Goal: Information Seeking & Learning: Learn about a topic

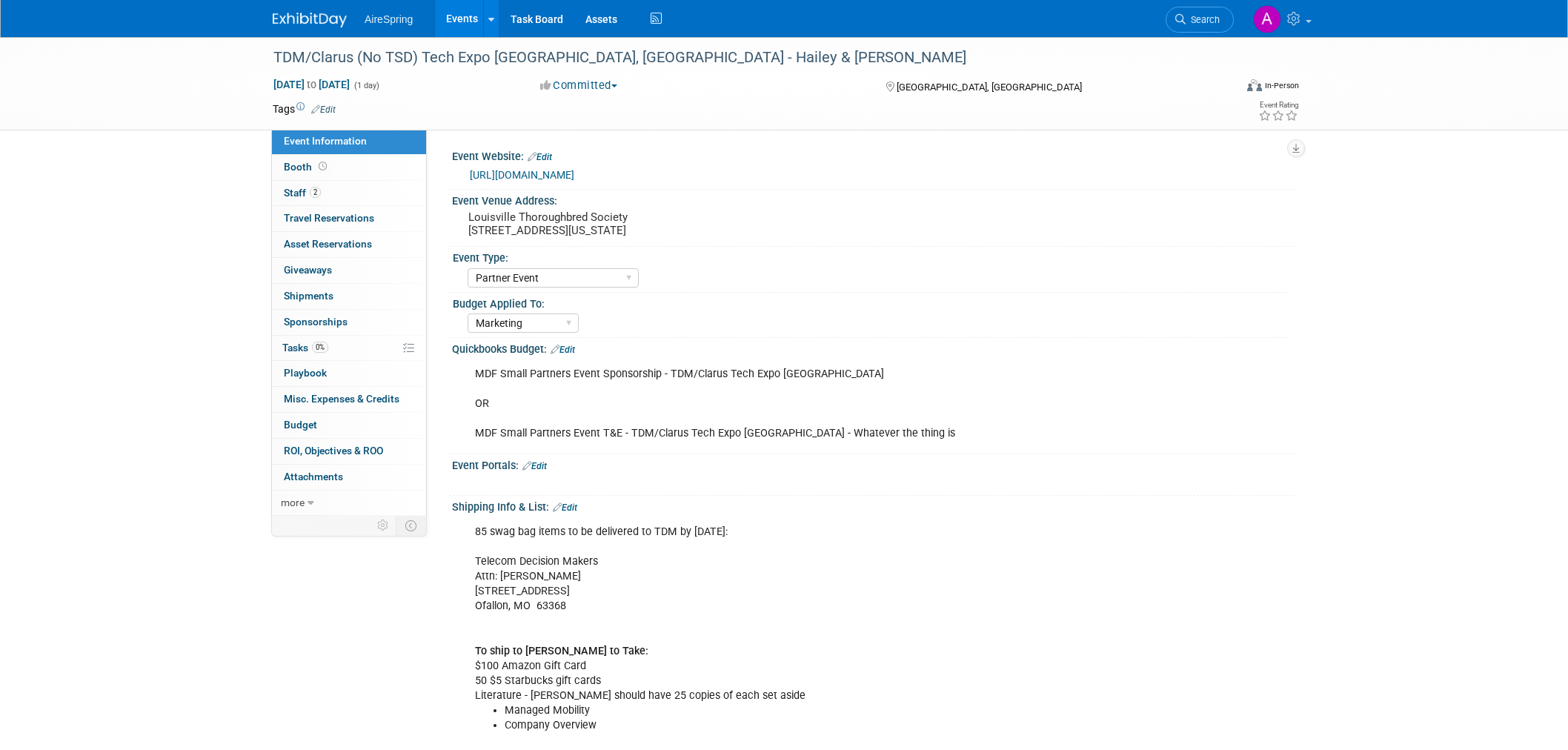
select select "Partner Event"
select select "Marketing"
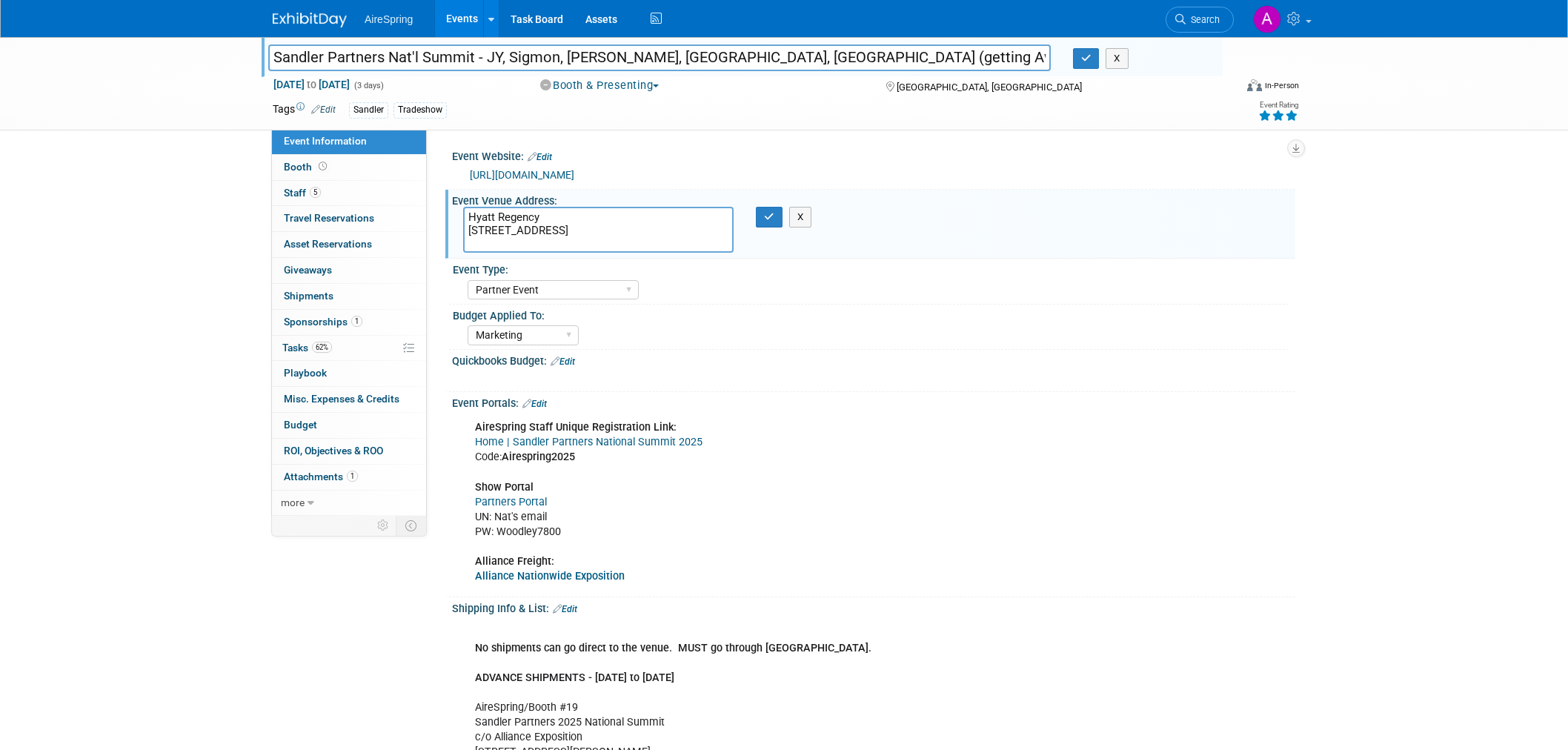
select select "Partner Event"
select select "Marketing"
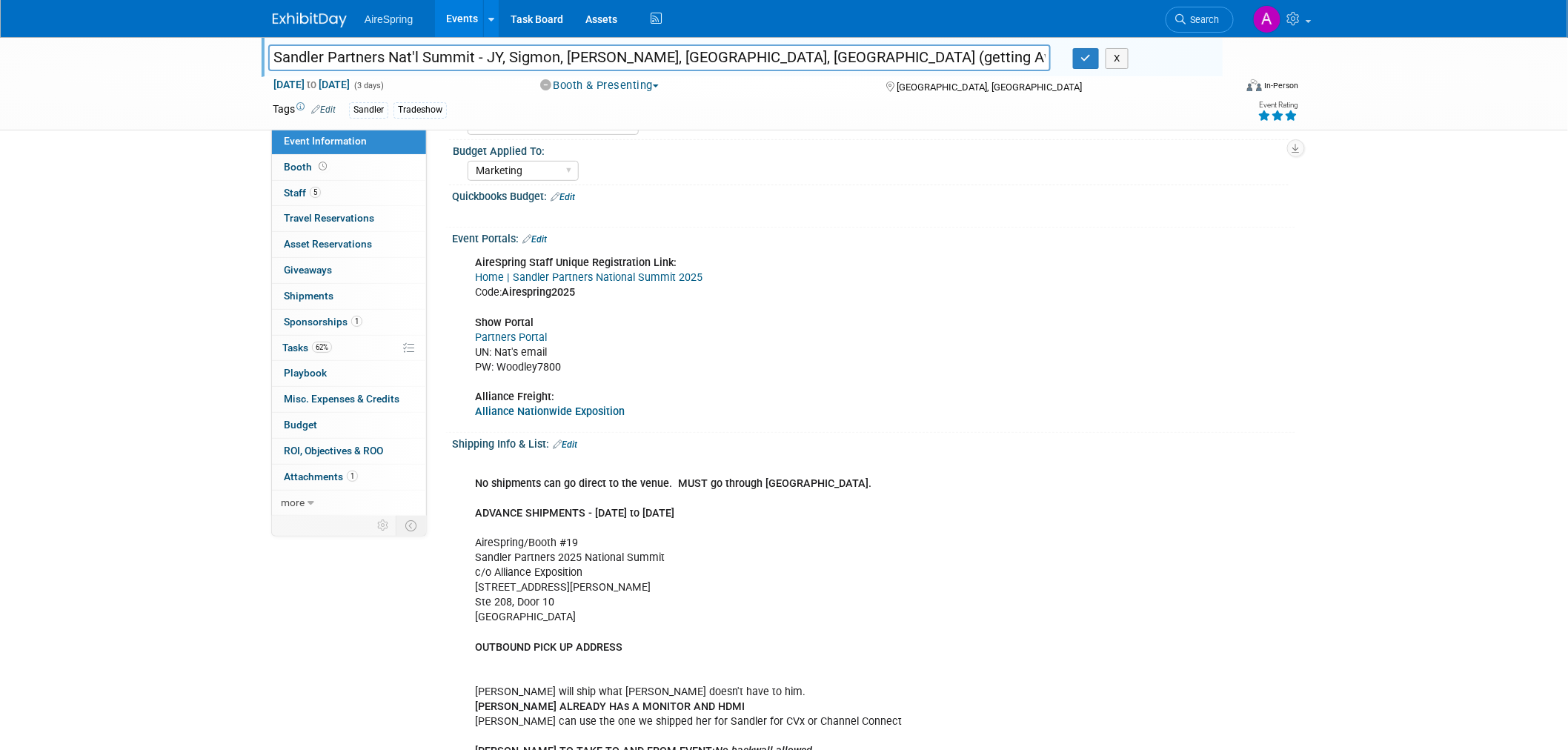
click at [128, 129] on div "Sandler Partners Nat'l Summit - JY, Sigmon, Castillo, Valderrama, Bender (getti…" at bounding box center [784, 84] width 1568 height 94
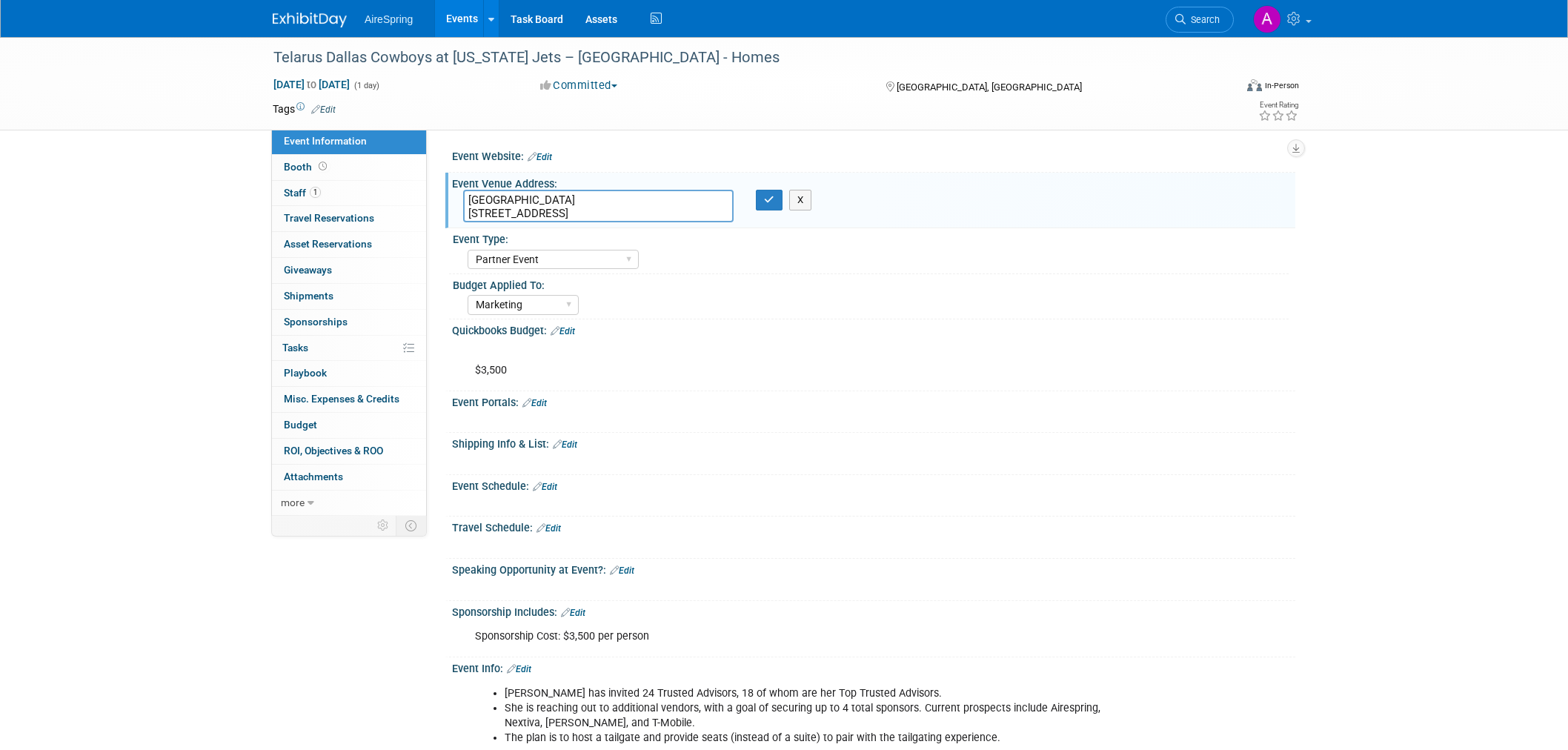
select select "Partner Event"
select select "Marketing"
click at [502, 221] on textarea "MetLife Stadium 1 MetLife Stadium Dr, East Rutherford, NJ 07073" at bounding box center [598, 206] width 270 height 33
drag, startPoint x: 715, startPoint y: 208, endPoint x: 399, endPoint y: 187, distance: 316.7
click at [399, 187] on div "Event Information Event Info Booth Booth 1 Staff 1 Staff 0 Travel Reservations …" at bounding box center [784, 469] width 1045 height 863
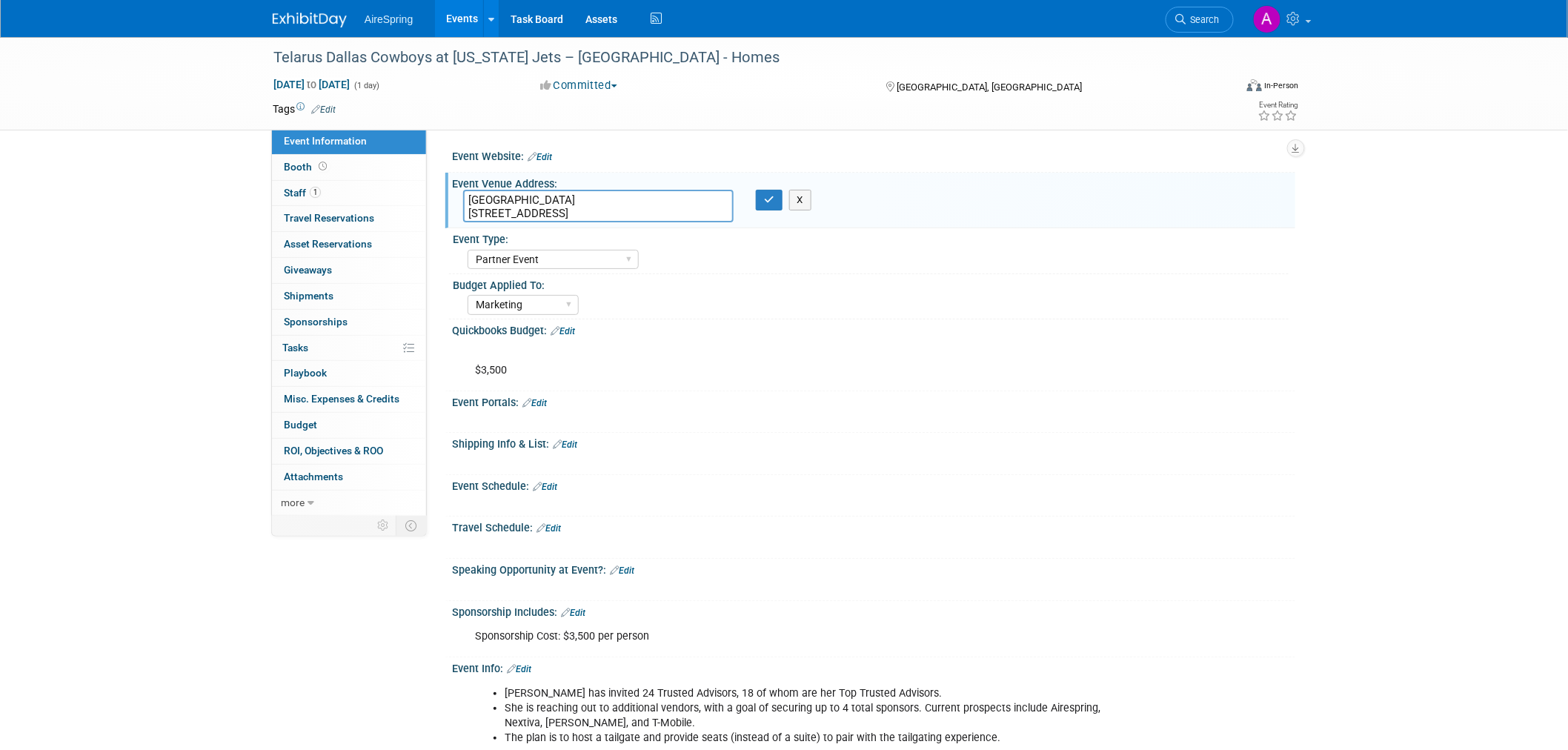
click at [188, 124] on div "Telarus Dallas Cowboys at New York Jets – MetLife Stadium - Homes Oct 5, 2025 t…" at bounding box center [784, 84] width 1568 height 94
click at [1047, 248] on div "AireSpring Event AireSpring Internal Partner Event Training Tradeshow - Exhibit…" at bounding box center [878, 257] width 821 height 24
click at [795, 197] on button "X" at bounding box center [801, 200] width 23 height 20
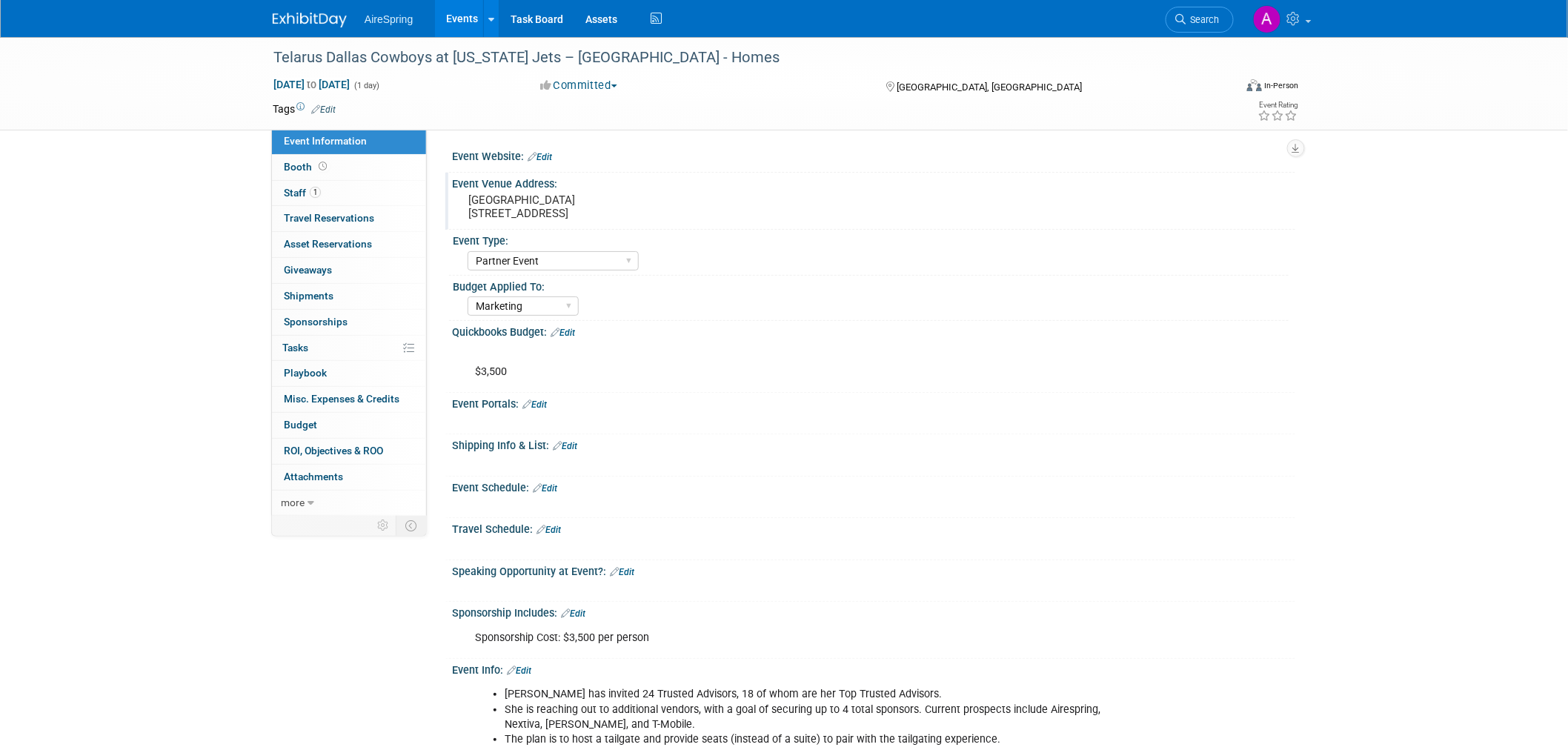
click at [164, 213] on div "Telarus Dallas Cowboys at New York Jets – MetLife Stadium - Homes Oct 5, 2025 t…" at bounding box center [784, 484] width 1568 height 893
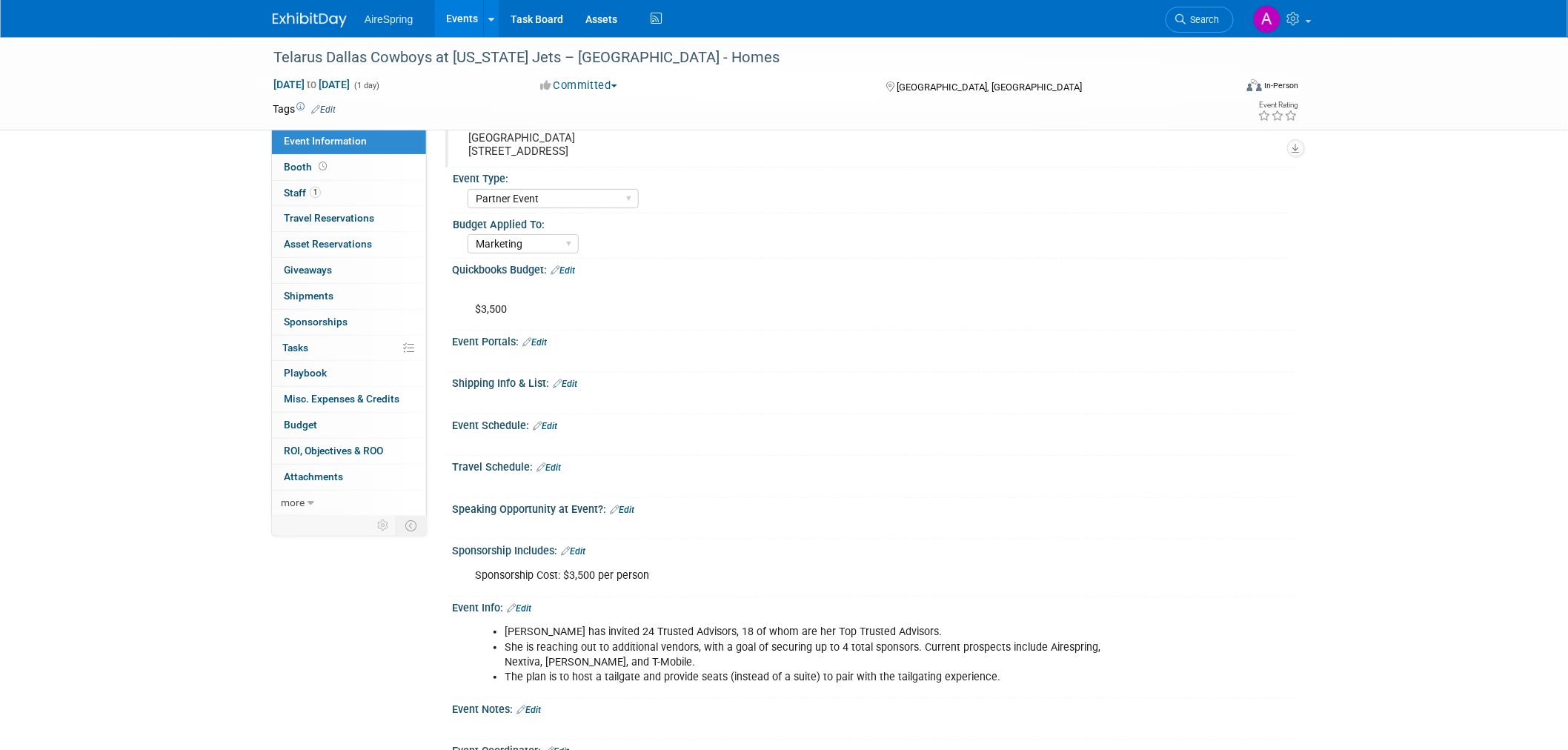
scroll to position [55, 0]
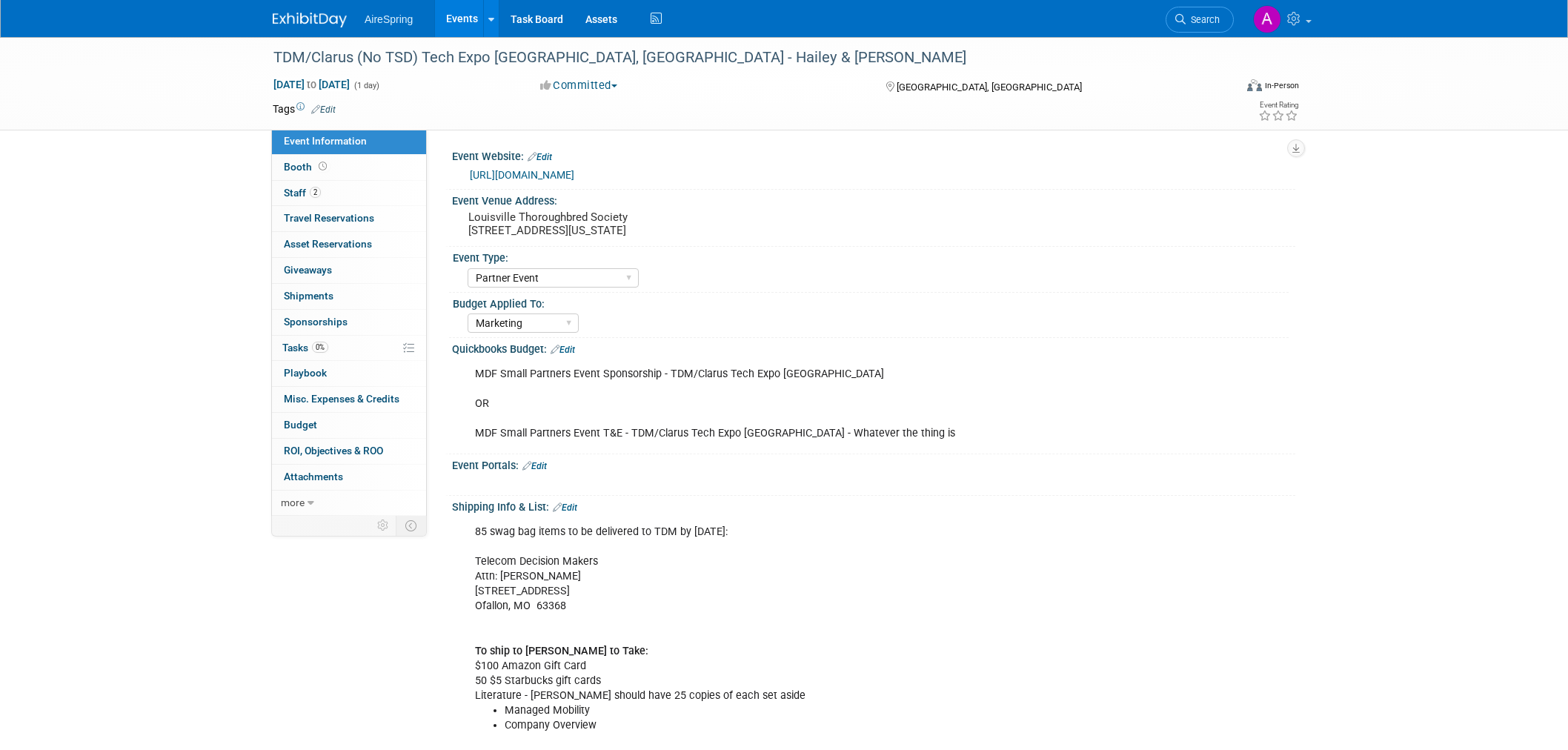
select select "Partner Event"
select select "Marketing"
click at [1201, 399] on div "MDF Small Partners Event Sponsorship - TDM/Clarus Tech Expo [GEOGRAPHIC_DATA] O…" at bounding box center [874, 403] width 843 height 94
click at [521, 223] on pre "Louisville Thoroughbred Society [STREET_ADDRESS][US_STATE]" at bounding box center [627, 224] width 318 height 27
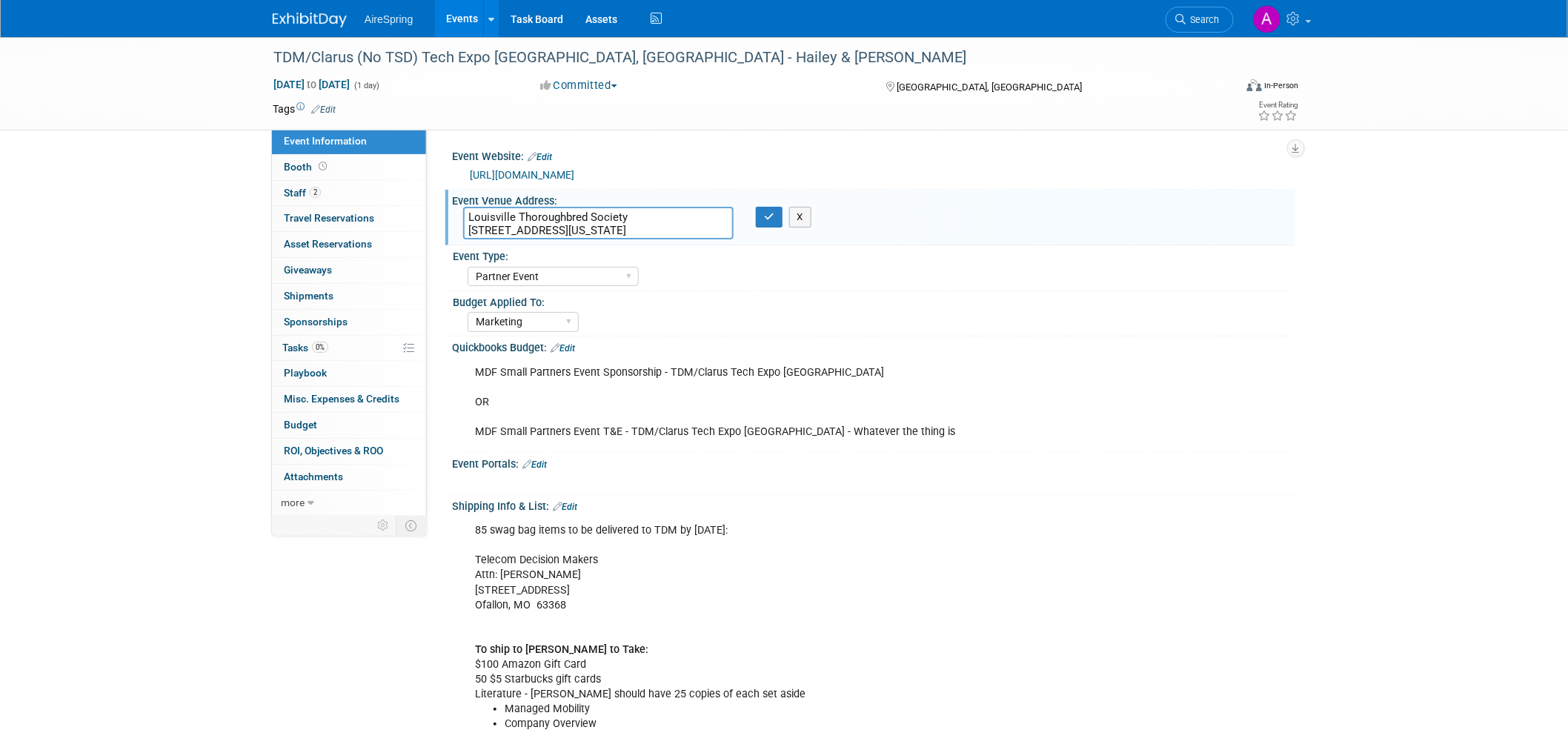
drag, startPoint x: 682, startPoint y: 230, endPoint x: 449, endPoint y: 219, distance: 233.3
click at [449, 219] on div "Event Venue Address: Louisville Thoroughbred Society [STREET_ADDRESS][US_STATE]…" at bounding box center [870, 217] width 850 height 56
click at [1078, 239] on div "Event Venue Address: Louisville Thoroughbred Society 209 E Main St., Louisville…" at bounding box center [870, 217] width 850 height 56
click at [1168, 446] on div "MDF Small Partners Event Sponsorship - TDM/Clarus Tech Expo Louisville OR MDF S…" at bounding box center [874, 401] width 843 height 94
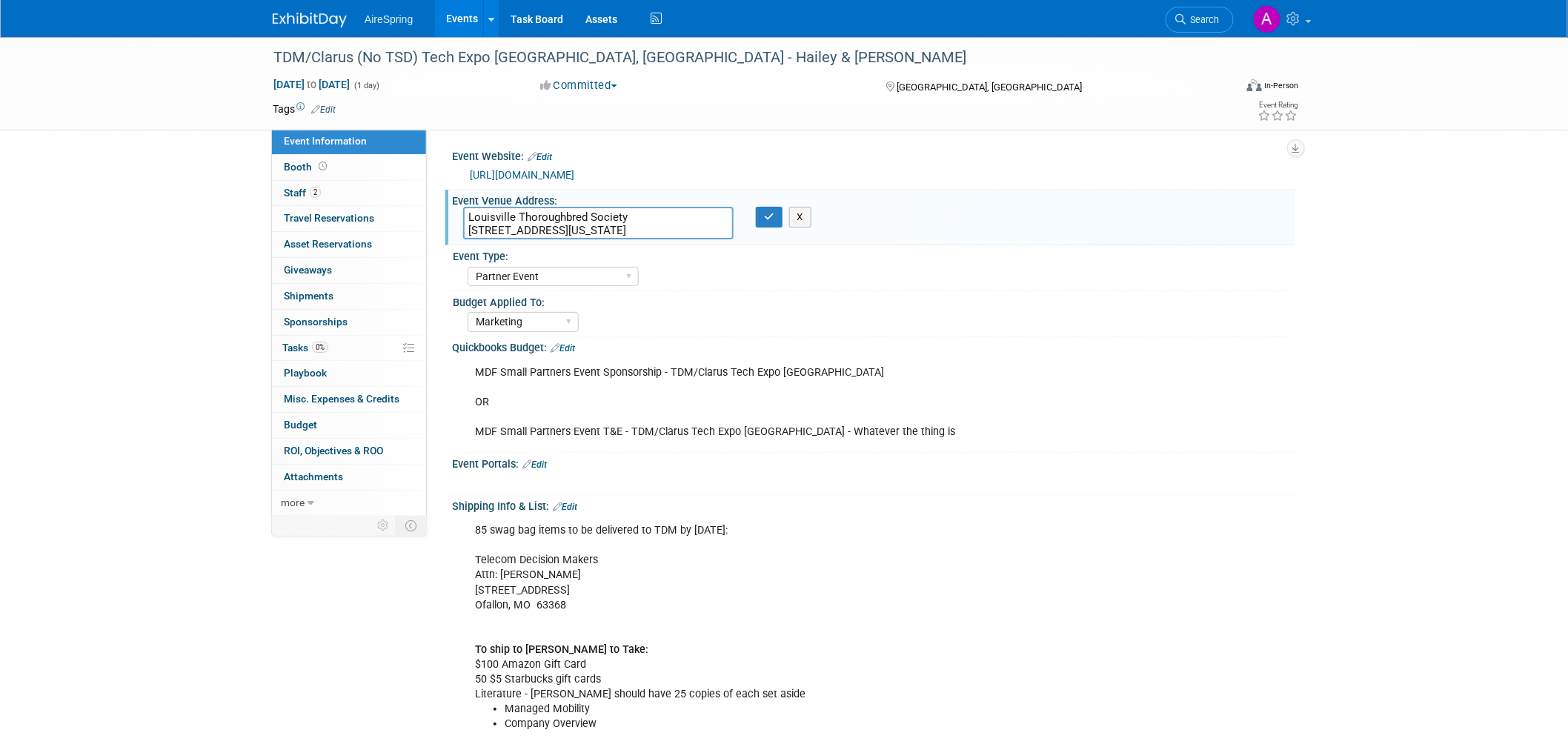
click at [1058, 509] on div "Shipping Info & List: Edit" at bounding box center [874, 505] width 843 height 20
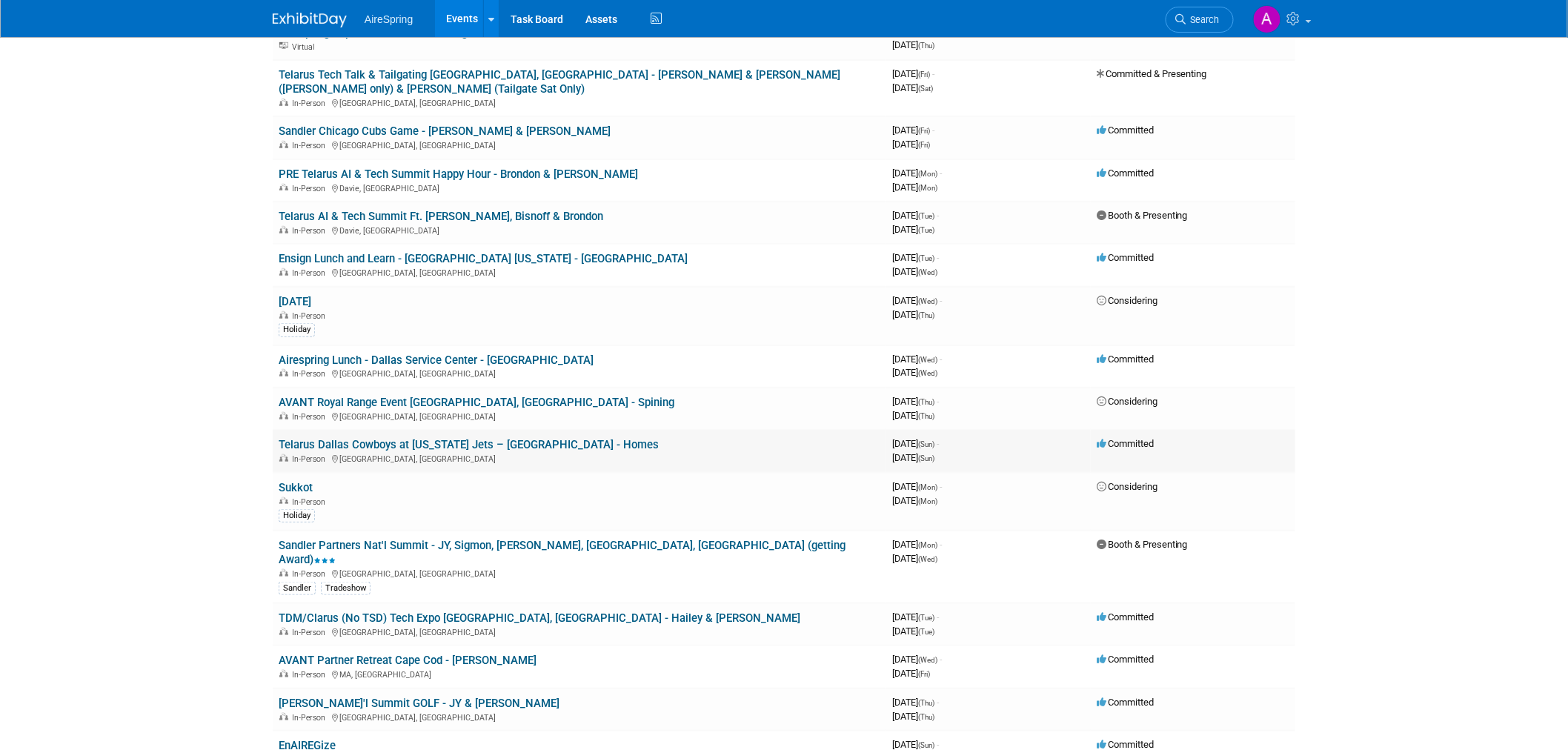
scroll to position [493, 0]
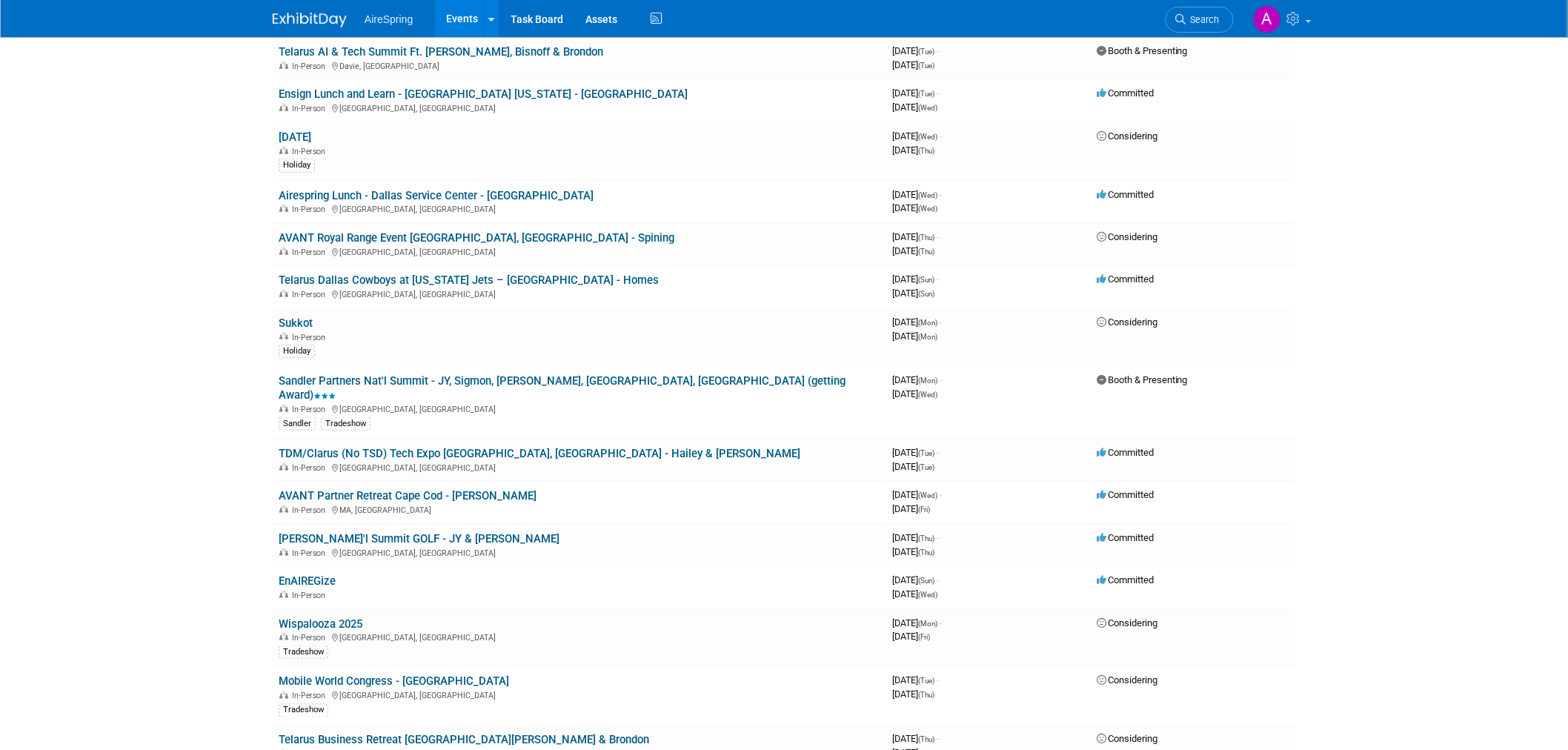
drag, startPoint x: 188, startPoint y: 413, endPoint x: 208, endPoint y: 477, distance: 67.1
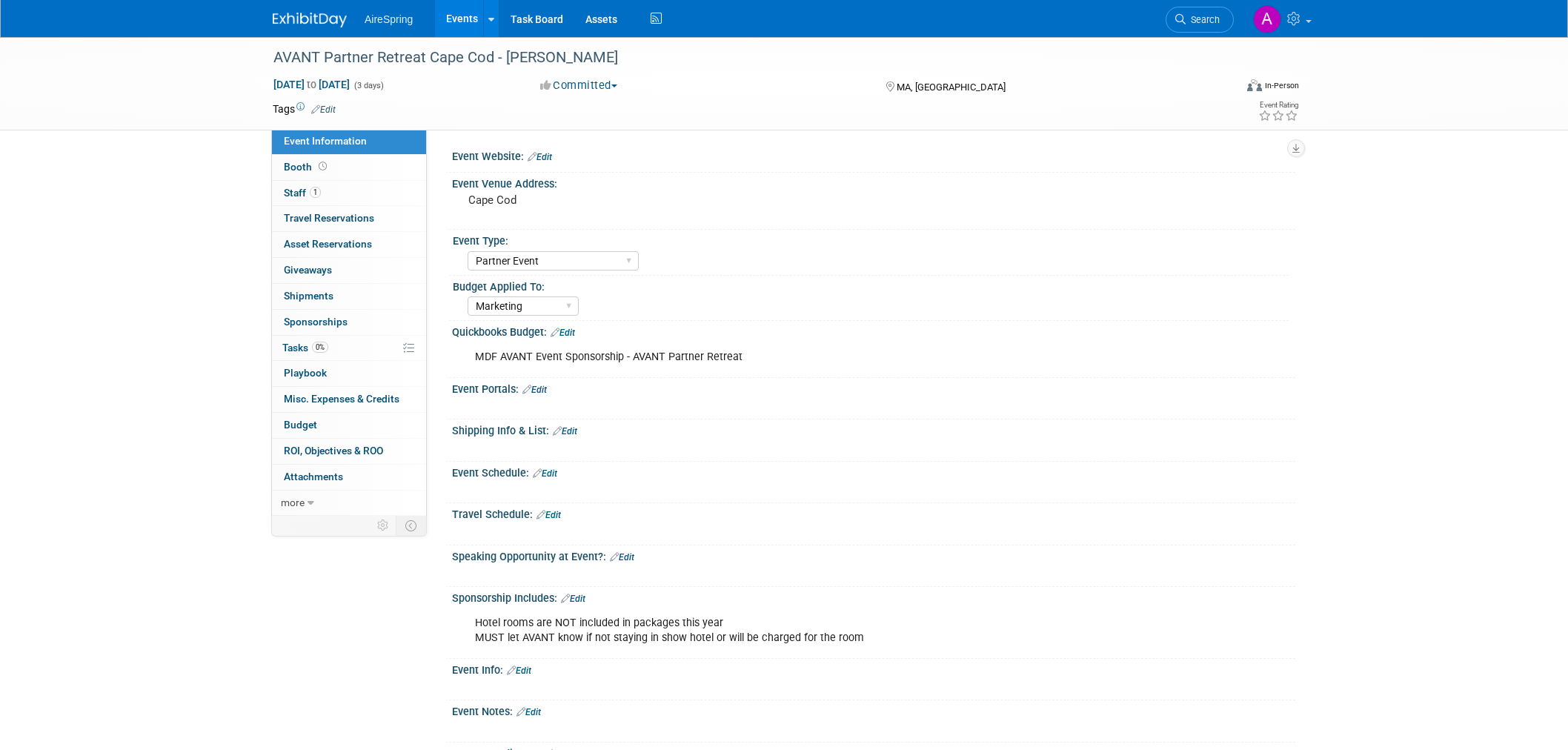
select select "Partner Event"
select select "Marketing"
